Goal: Task Accomplishment & Management: Use online tool/utility

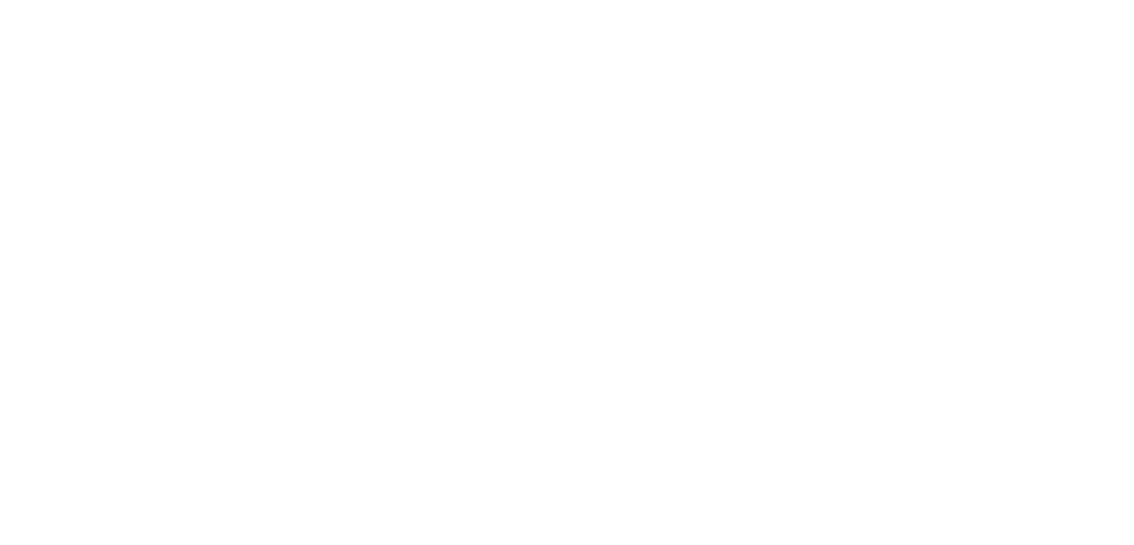
click at [501, 0] on html "Исходный текст Оцените этот перевод Ваш отзыв поможет нам улучшить Google Перев…" at bounding box center [567, 0] width 1134 height 0
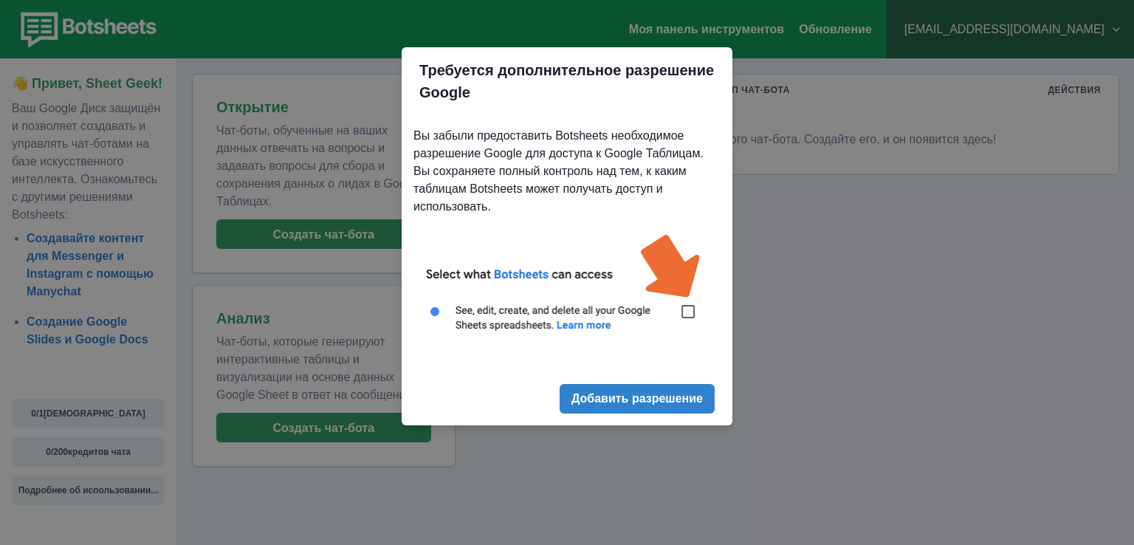
click at [687, 313] on img at bounding box center [566, 290] width 307 height 139
click at [636, 404] on font "Добавить разрешение" at bounding box center [636, 399] width 131 height 13
click at [621, 186] on font "Вы забыли предоставить Botsheets необходимое разрешение Google для доступа к Go…" at bounding box center [558, 170] width 290 height 83
click at [700, 321] on img at bounding box center [566, 290] width 307 height 139
click at [669, 395] on font "Добавить разрешение" at bounding box center [636, 399] width 131 height 13
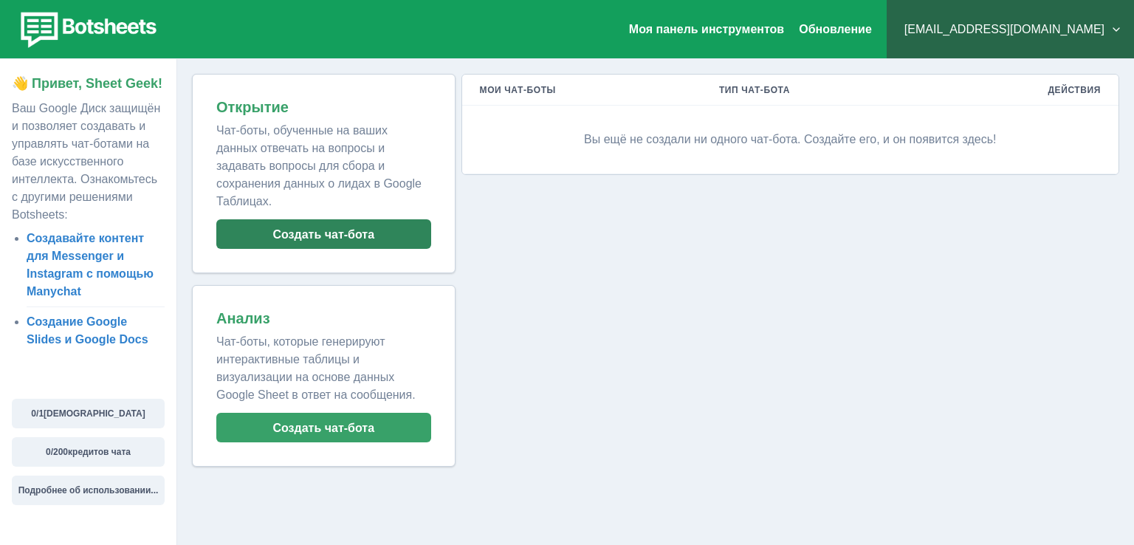
click at [353, 228] on font "Создать чат-бота" at bounding box center [323, 234] width 102 height 13
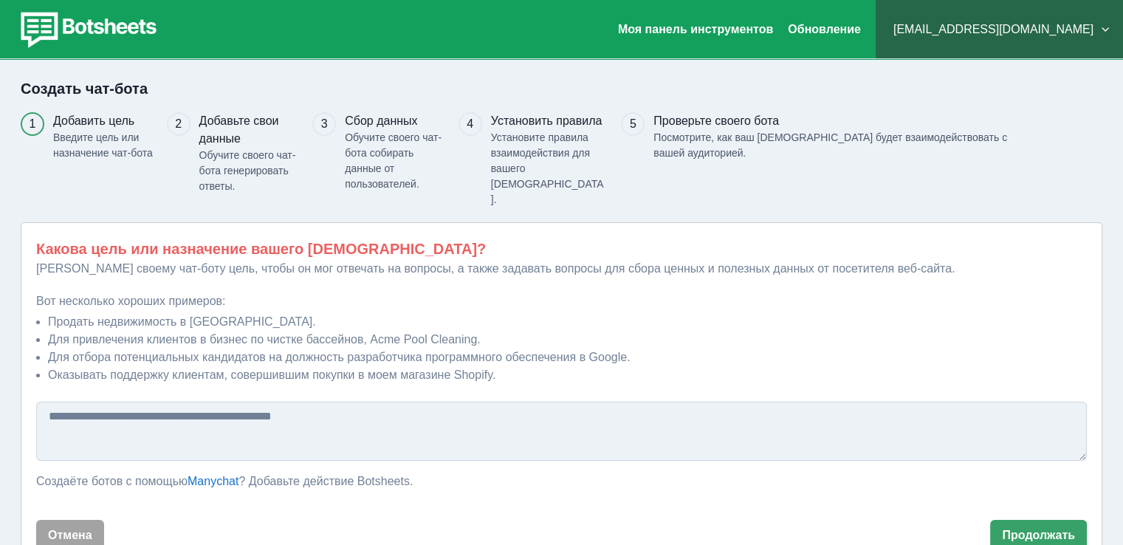
scroll to position [12, 0]
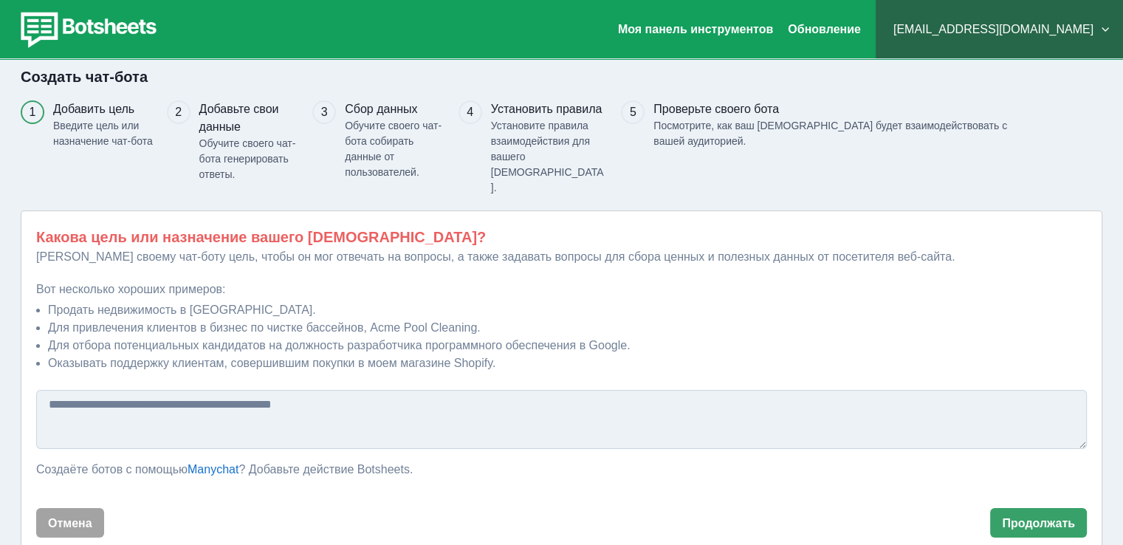
click at [145, 390] on textarea at bounding box center [561, 419] width 1051 height 59
click at [92, 508] on button "Отмена" at bounding box center [70, 523] width 68 height 30
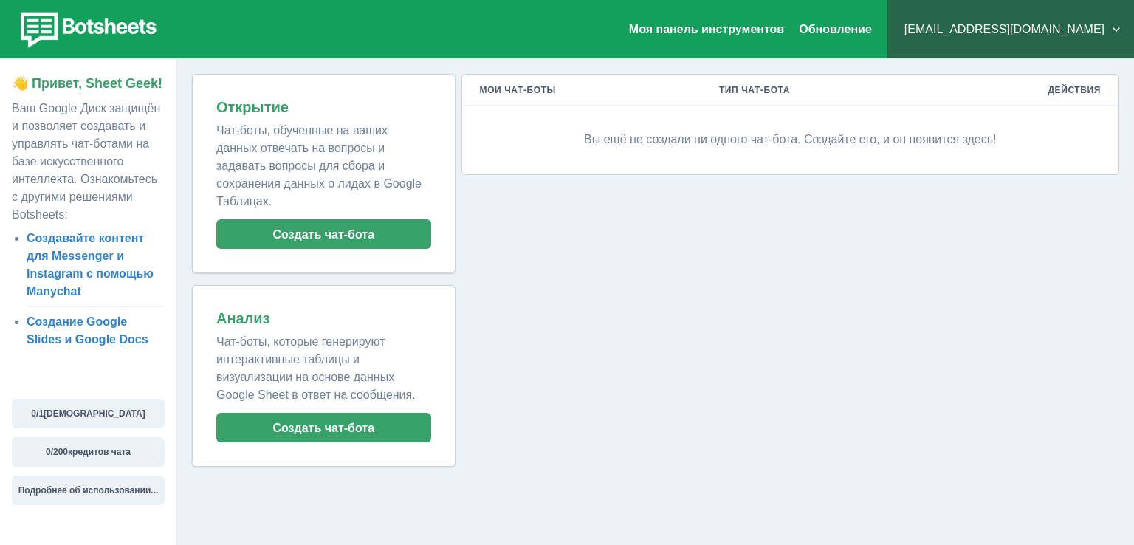
click at [629, 122] on p "Вы ещё не создали ни одного чат-бота. Создайте его, и он появится здесь!" at bounding box center [790, 139] width 621 height 44
drag, startPoint x: 522, startPoint y: 98, endPoint x: 520, endPoint y: 107, distance: 9.0
click at [520, 104] on th "Мои чат-боты" at bounding box center [581, 90] width 239 height 31
